Goal: Check status: Check status

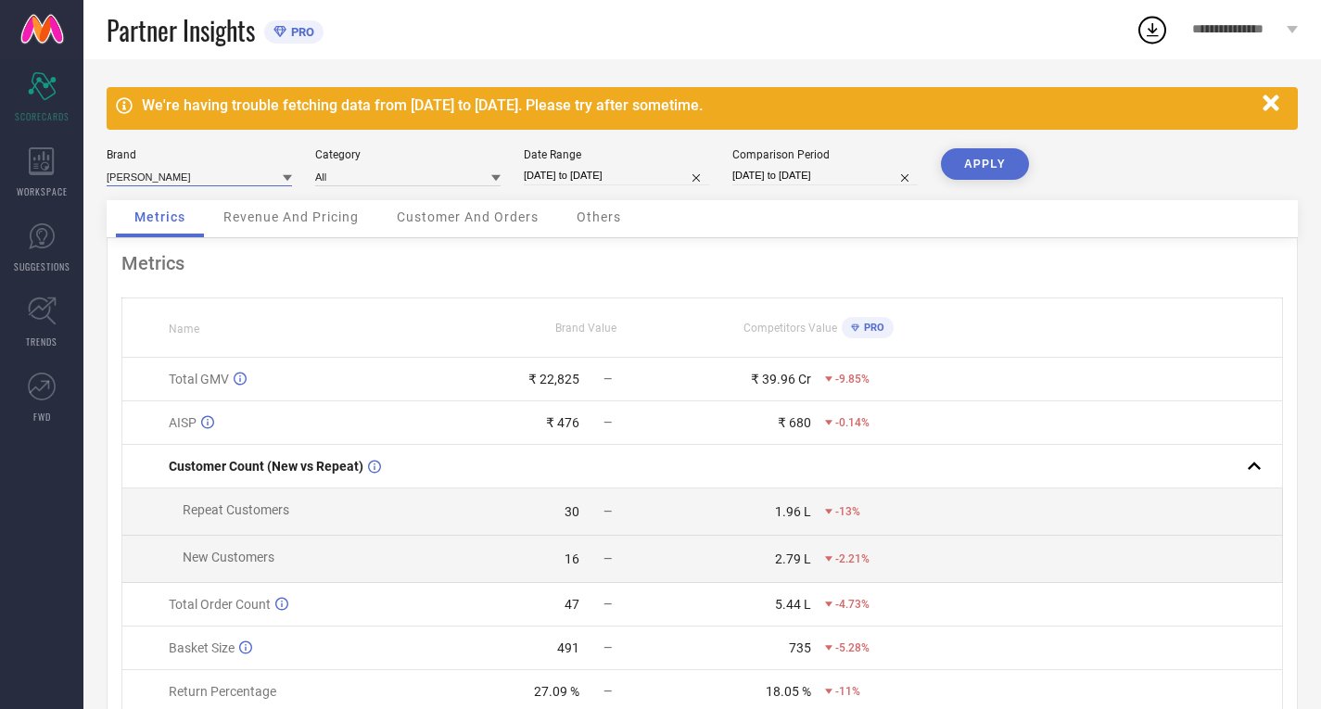
click at [173, 173] on input at bounding box center [199, 176] width 185 height 19
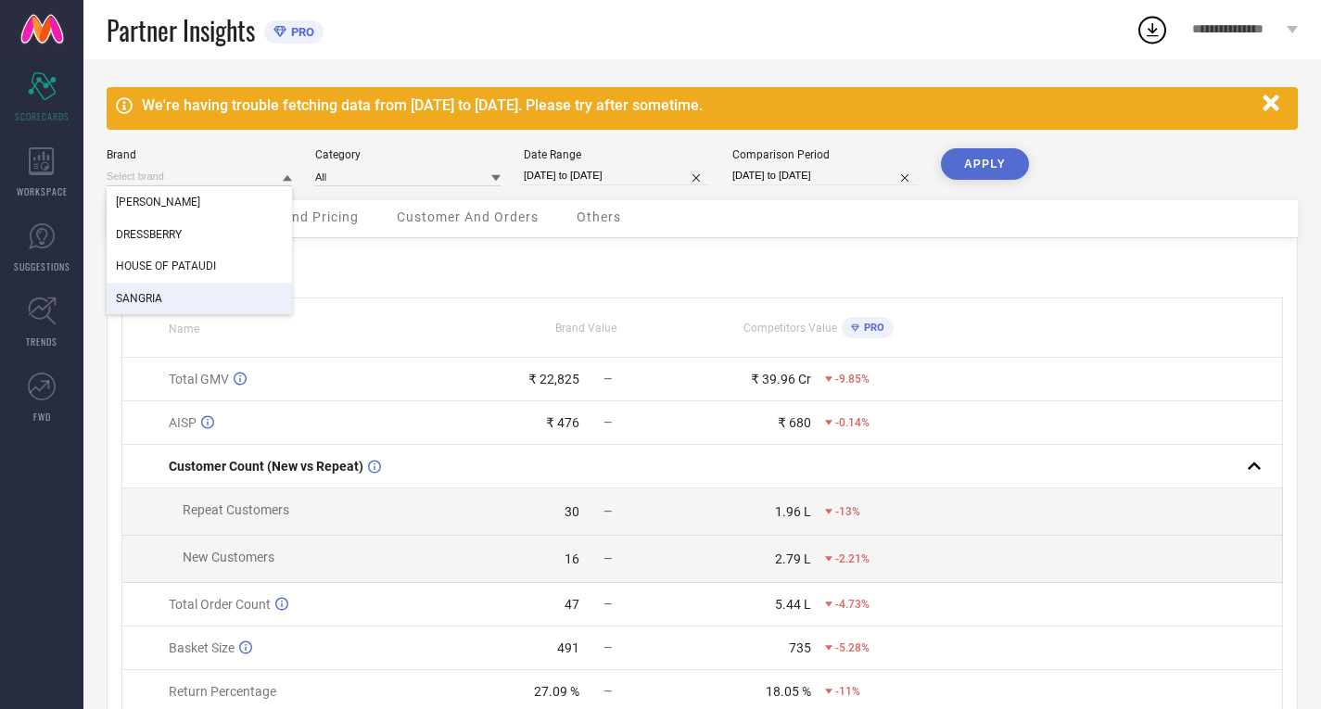
click at [147, 292] on div "SANGRIA" at bounding box center [199, 299] width 185 height 32
type input "All"
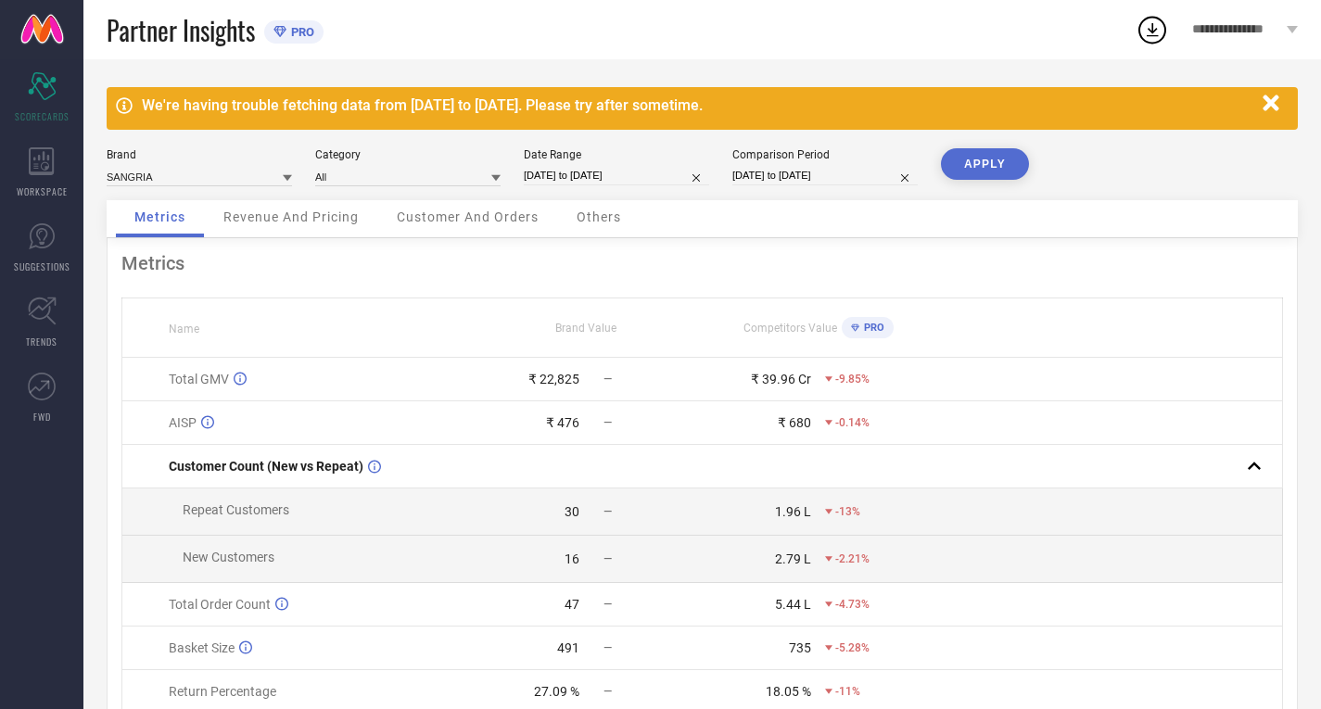
click at [544, 174] on input "[DATE] to [DATE]" at bounding box center [616, 175] width 185 height 19
select select "7"
select select "2025"
select select "8"
select select "2025"
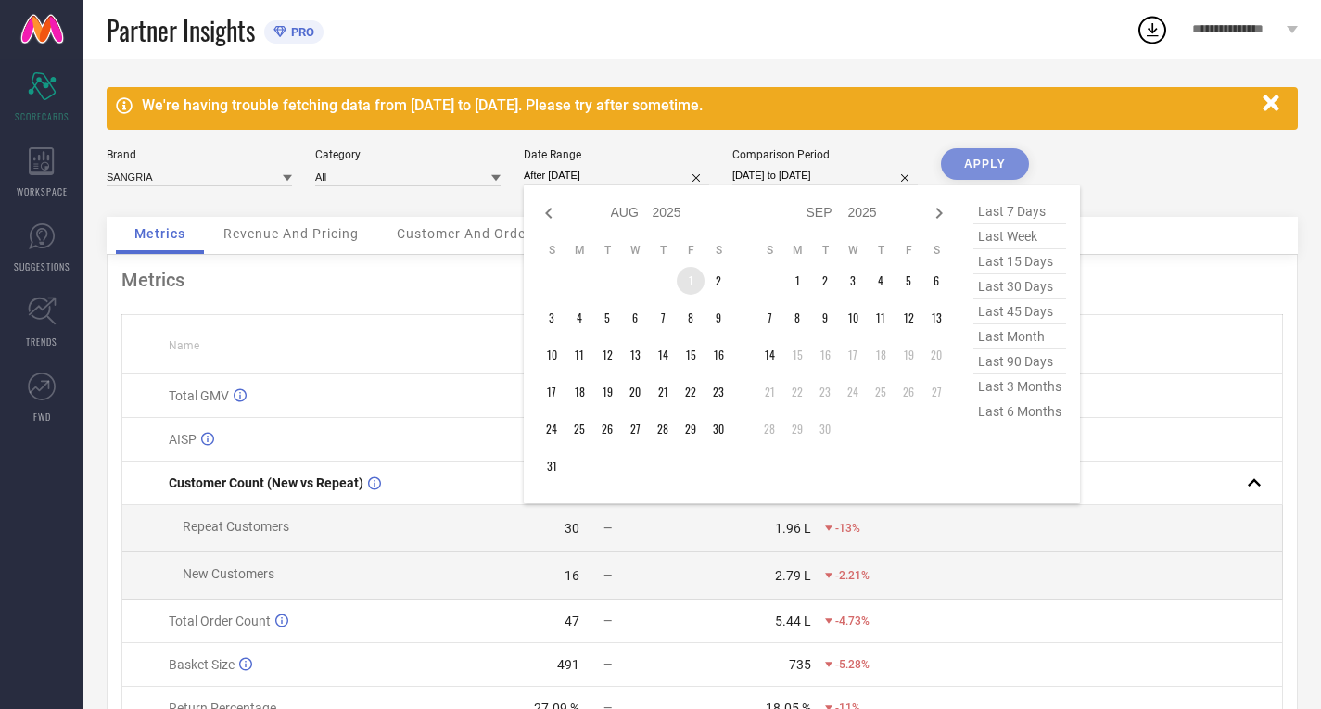
click at [696, 288] on td "1" at bounding box center [691, 281] width 28 height 28
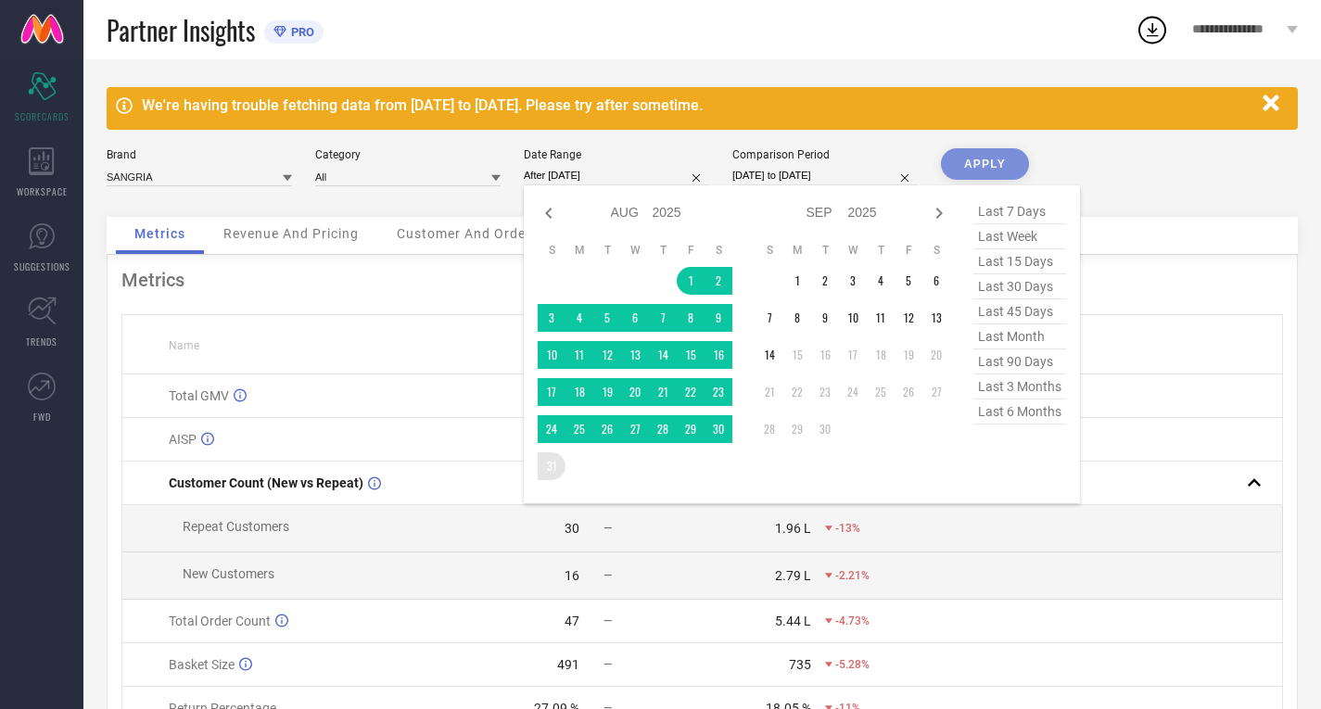
type input "[DATE] to [DATE]"
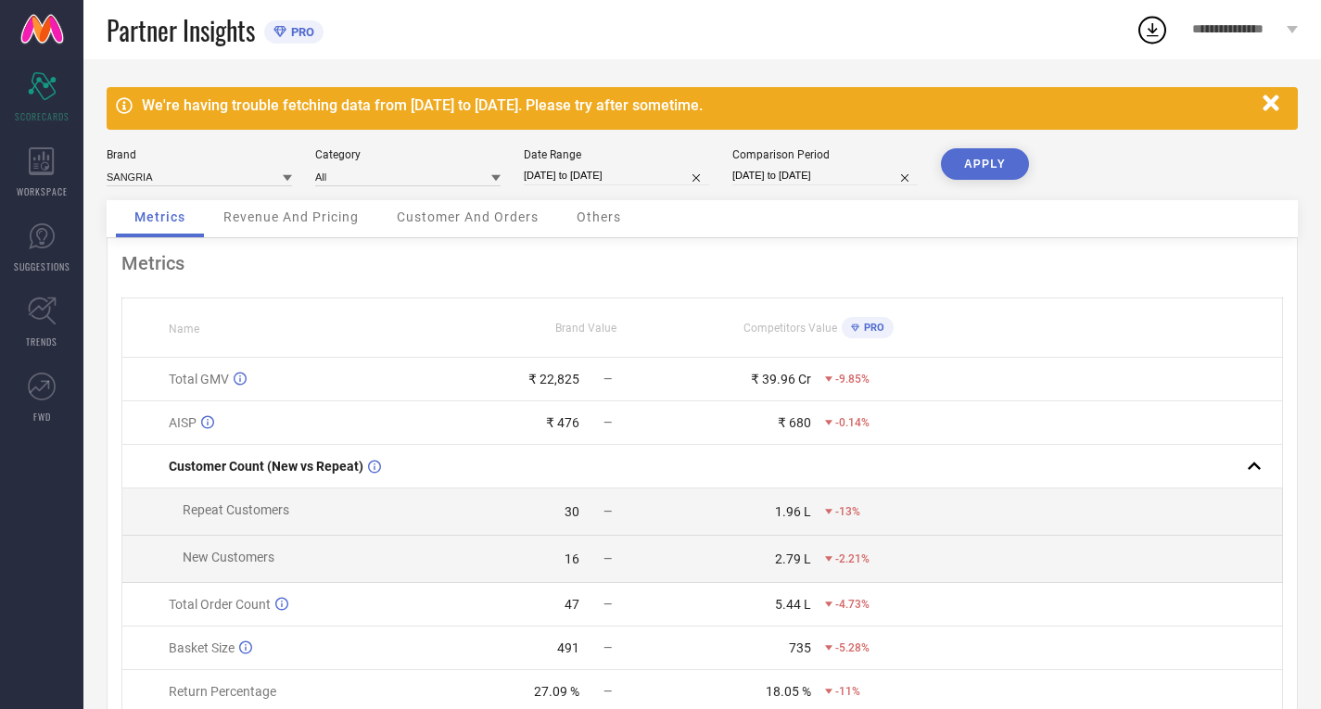
click at [982, 173] on button "APPLY" at bounding box center [985, 164] width 88 height 32
